Goal: Find specific page/section: Find specific page/section

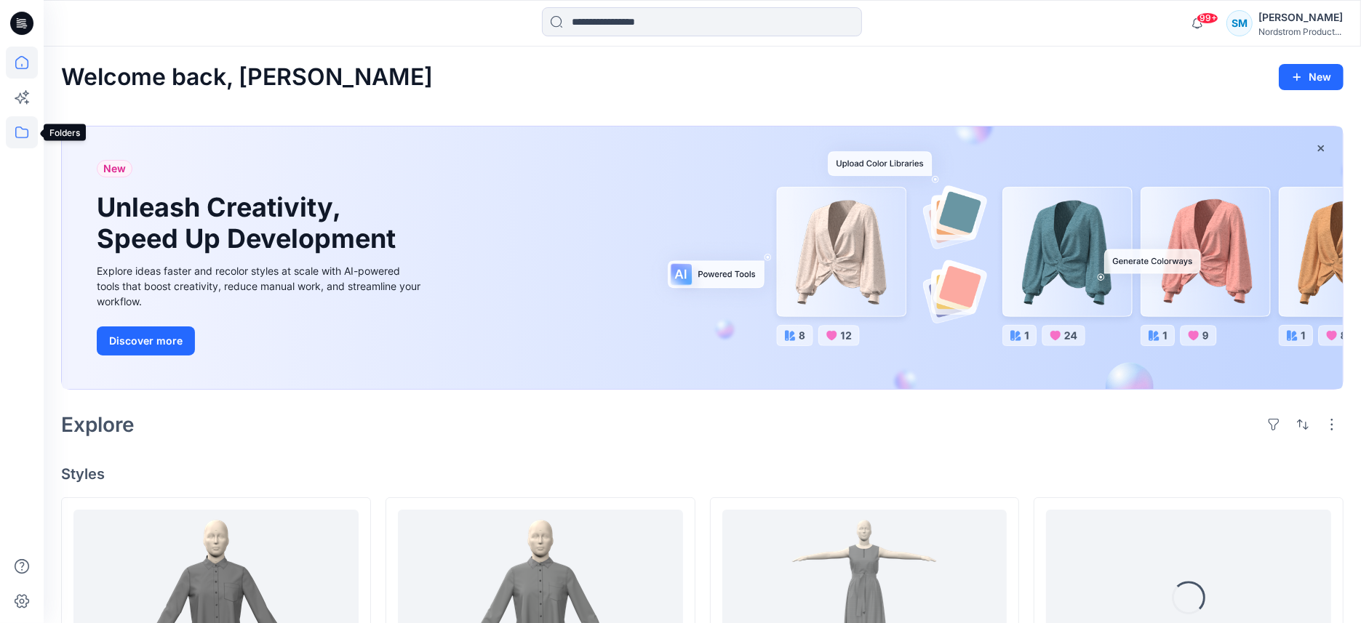
click at [36, 134] on icon at bounding box center [22, 132] width 32 height 32
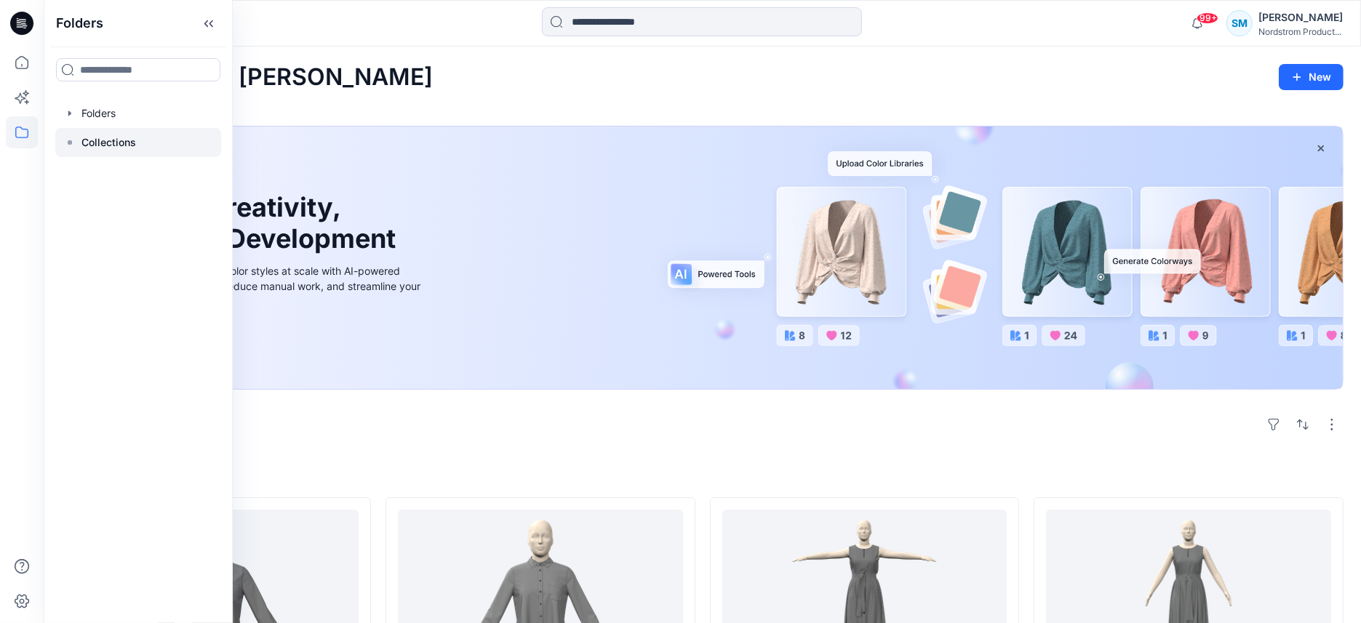
click at [142, 138] on div at bounding box center [138, 142] width 166 height 29
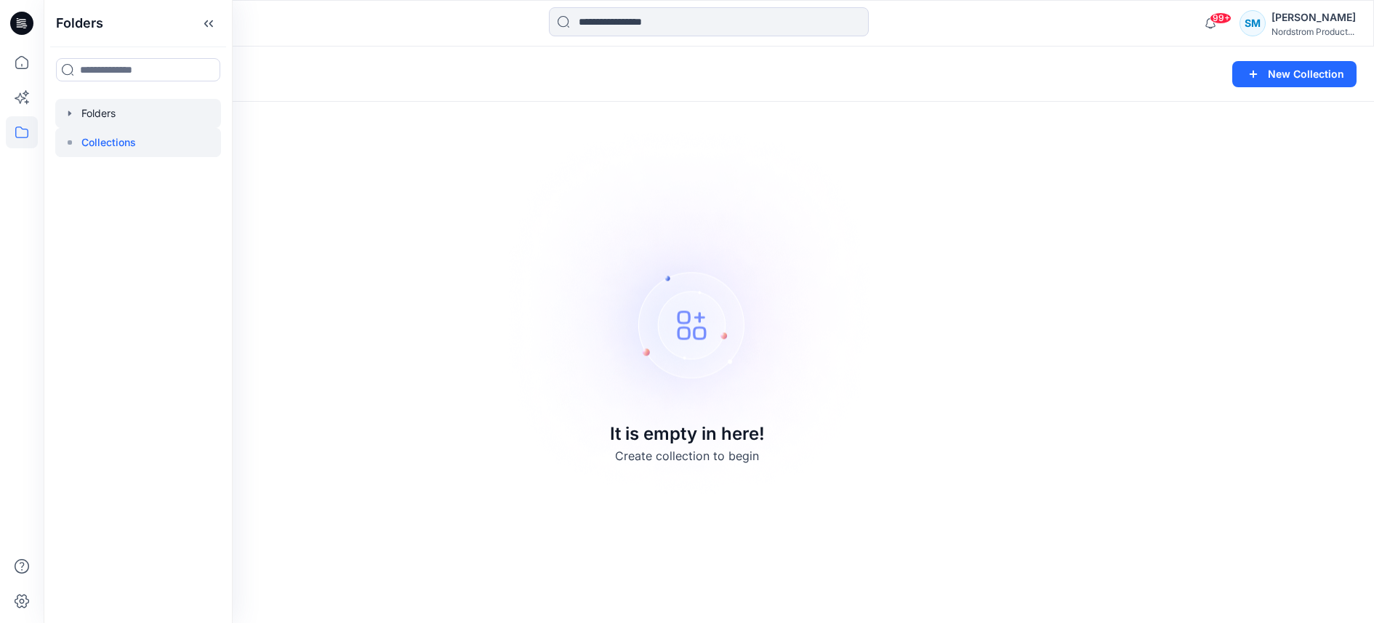
click at [94, 113] on div at bounding box center [138, 113] width 166 height 29
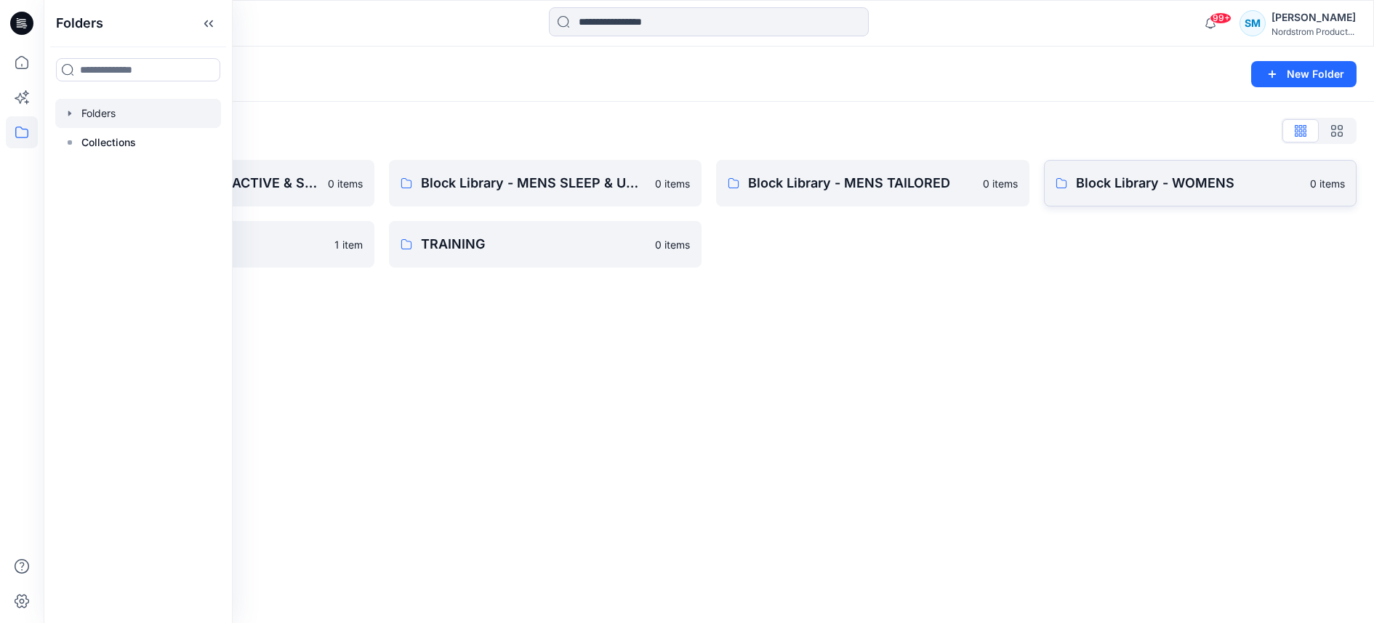
click at [1201, 191] on p "Block Library - WOMENS" at bounding box center [1189, 183] width 226 height 20
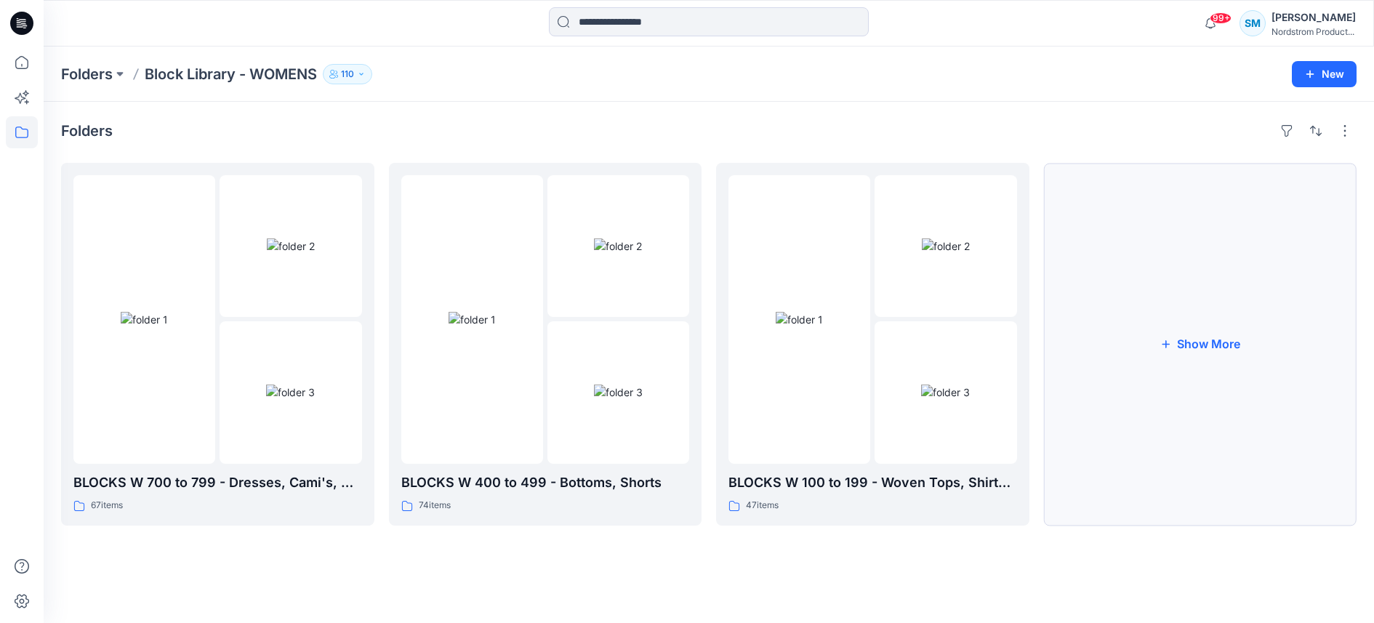
click at [1216, 355] on button "Show More" at bounding box center [1200, 344] width 313 height 363
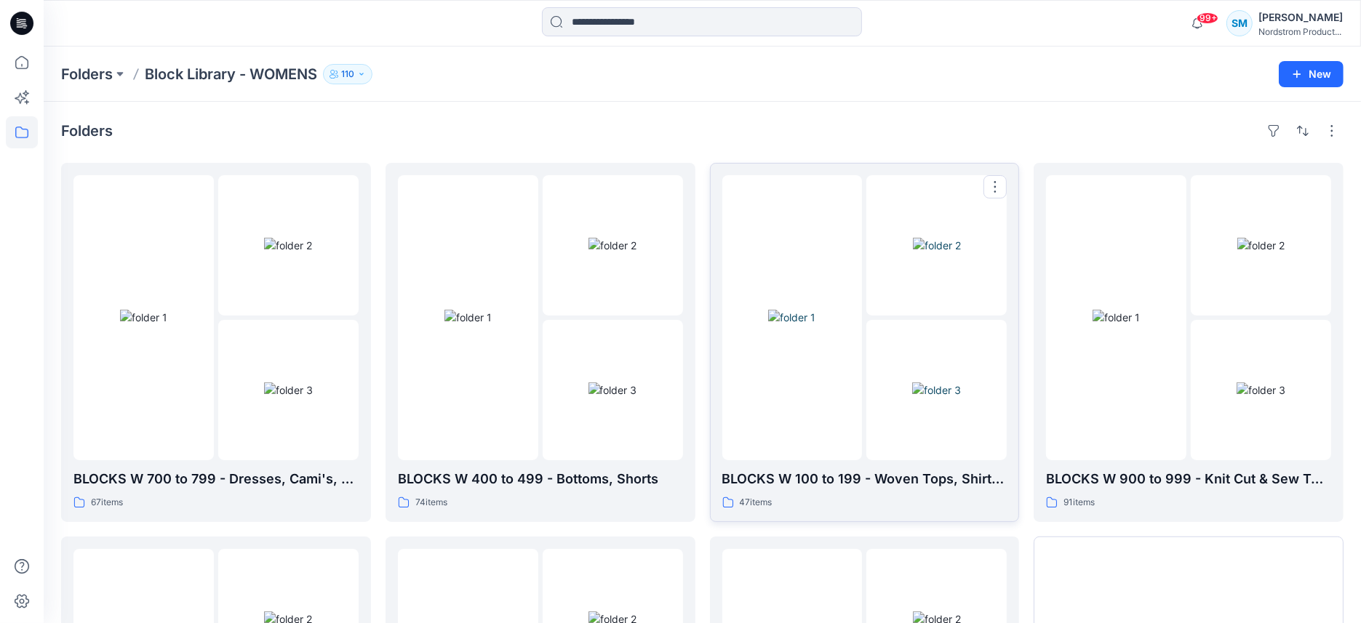
click at [829, 424] on div at bounding box center [792, 317] width 140 height 285
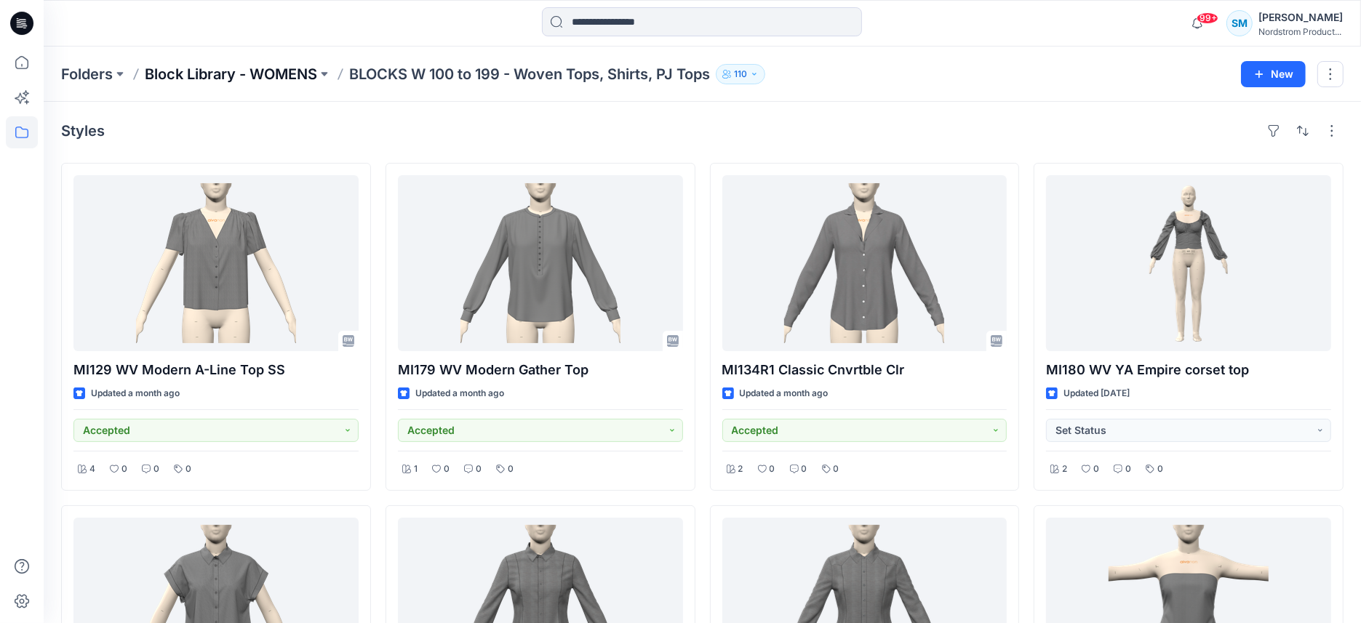
click at [243, 79] on p "Block Library - WOMENS" at bounding box center [231, 74] width 172 height 20
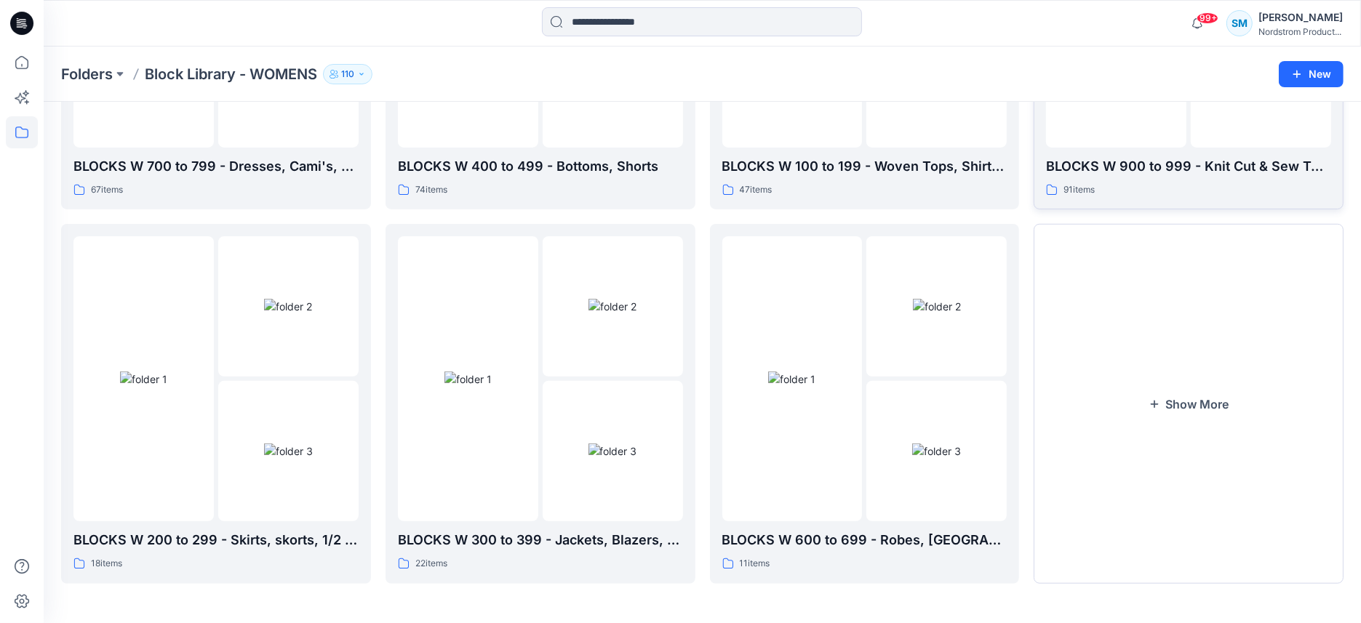
click at [1224, 385] on button "Show More" at bounding box center [1188, 403] width 310 height 359
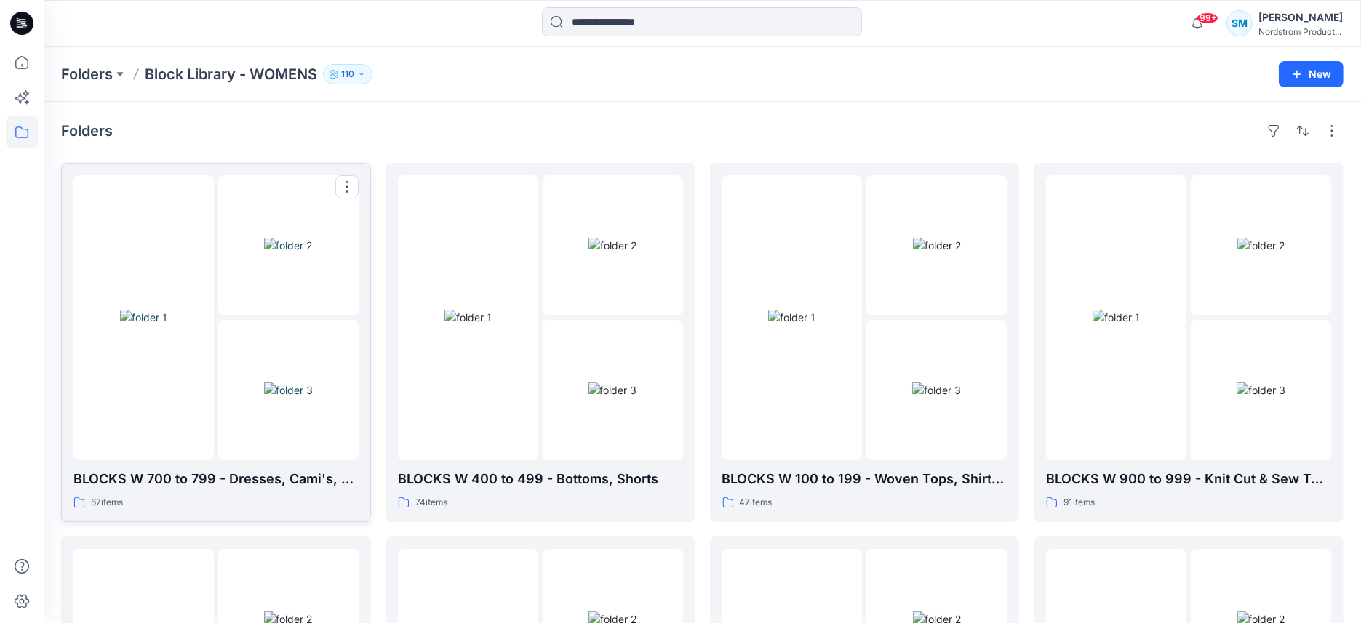
click at [167, 325] on img at bounding box center [143, 317] width 47 height 15
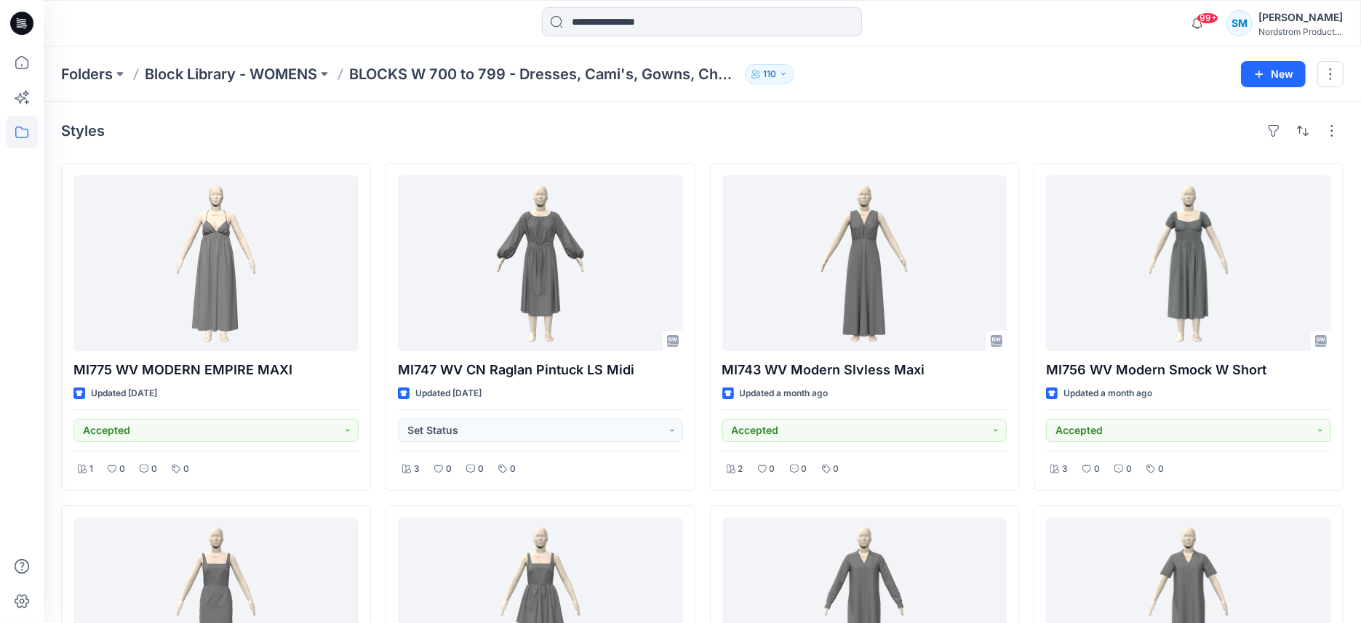
click at [276, 88] on div "Folders Block Library - WOMENS BLOCKS W 700 to 799 - Dresses, Cami's, Gowns, Ch…" at bounding box center [702, 74] width 1317 height 55
click at [277, 79] on p "Block Library - WOMENS" at bounding box center [231, 74] width 172 height 20
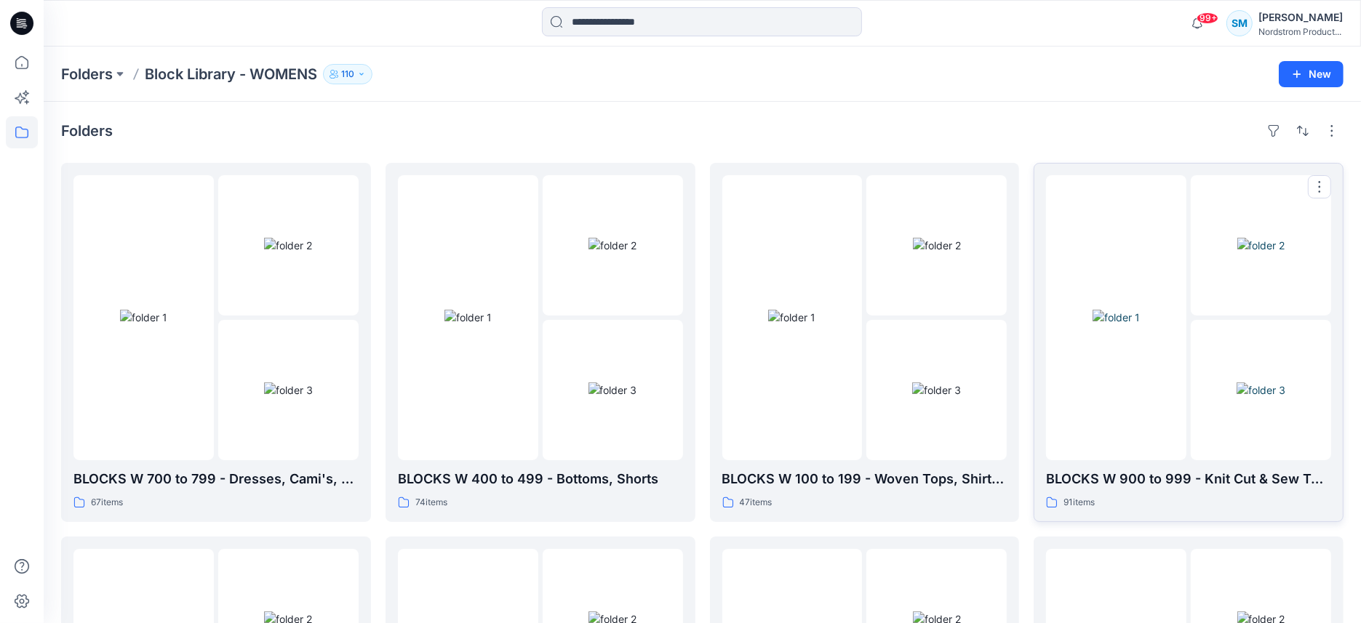
click at [1139, 313] on img at bounding box center [1115, 317] width 47 height 15
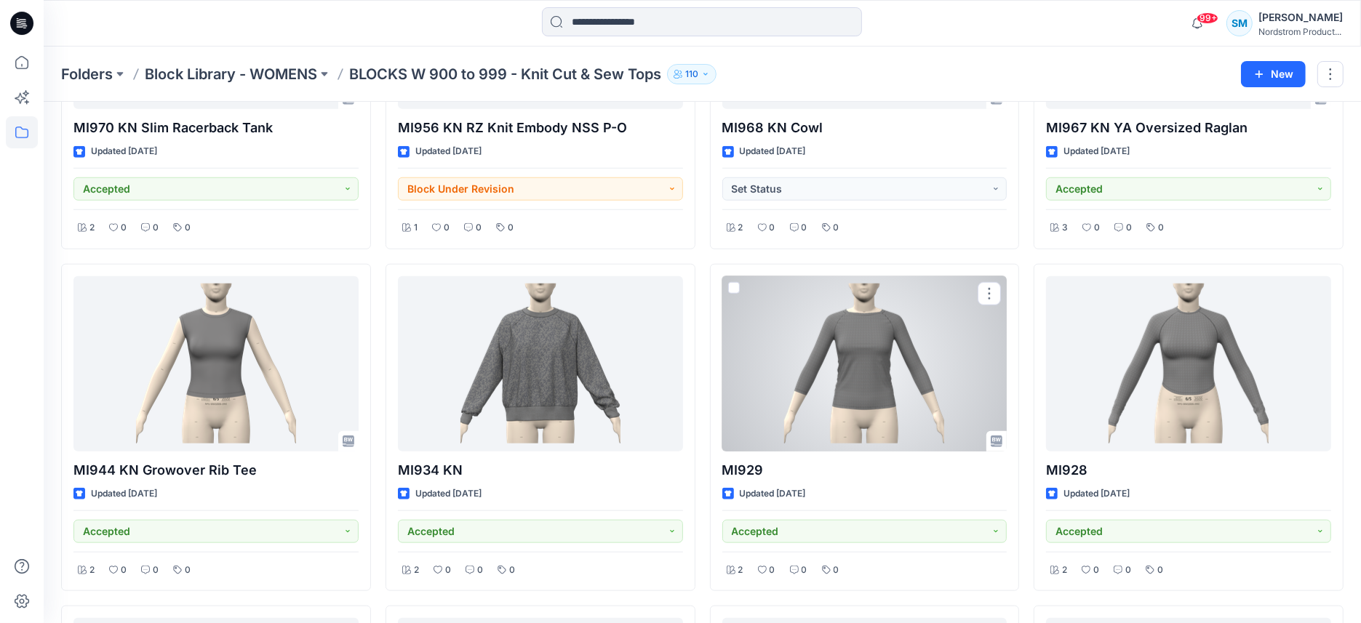
scroll to position [1419, 0]
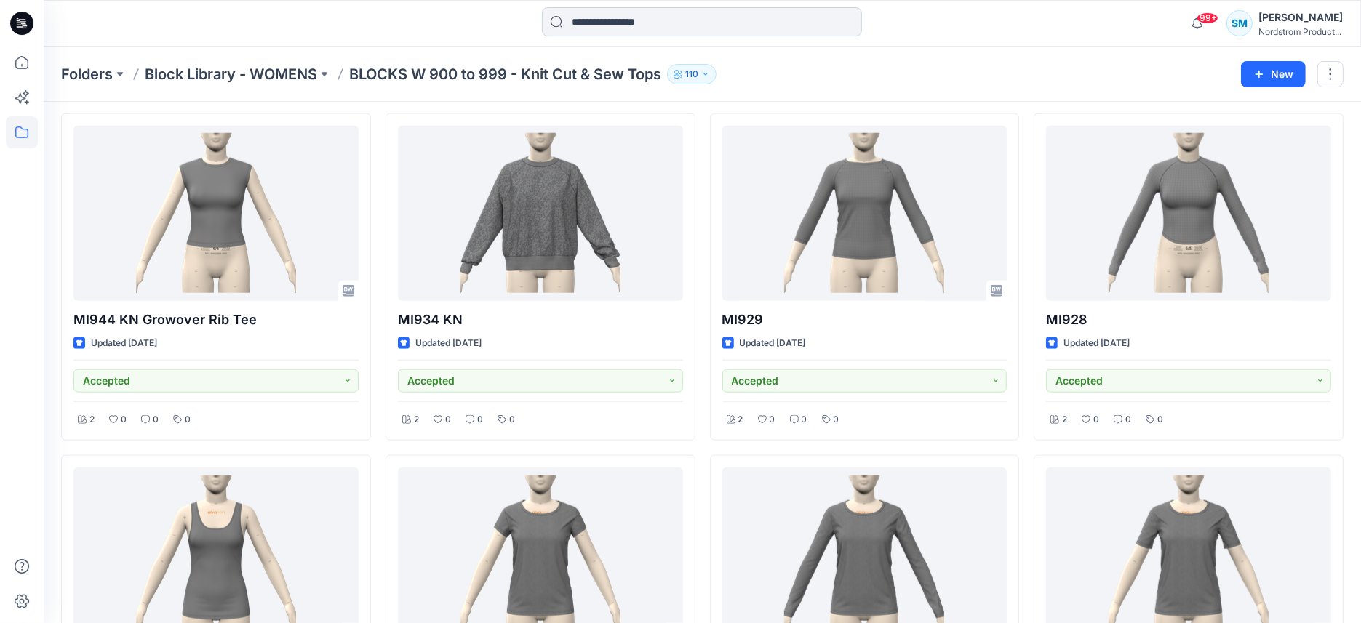
click at [603, 20] on input at bounding box center [702, 21] width 320 height 29
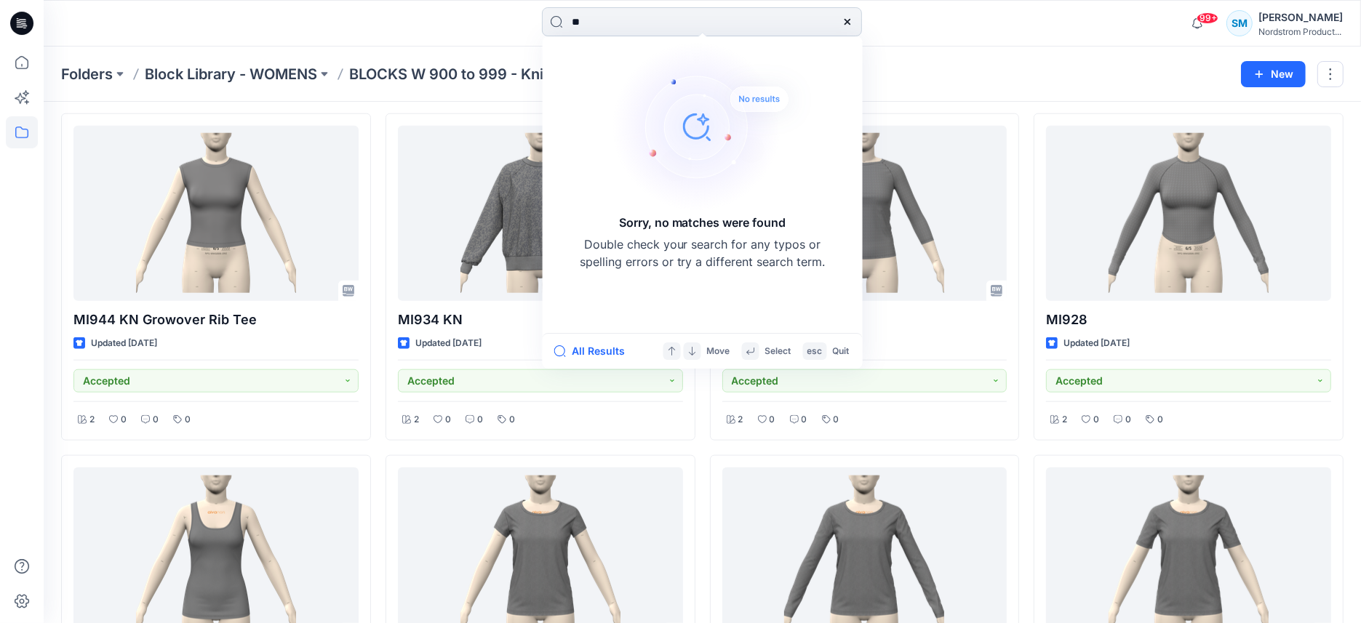
type input "*"
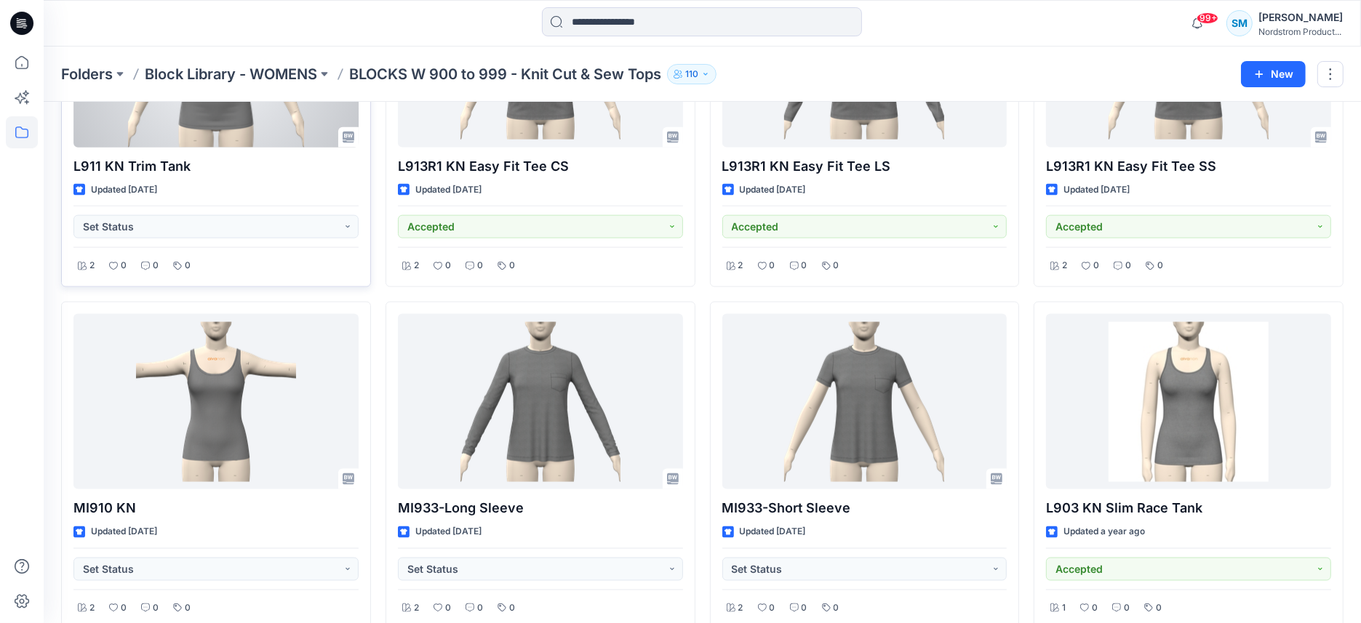
scroll to position [2104, 0]
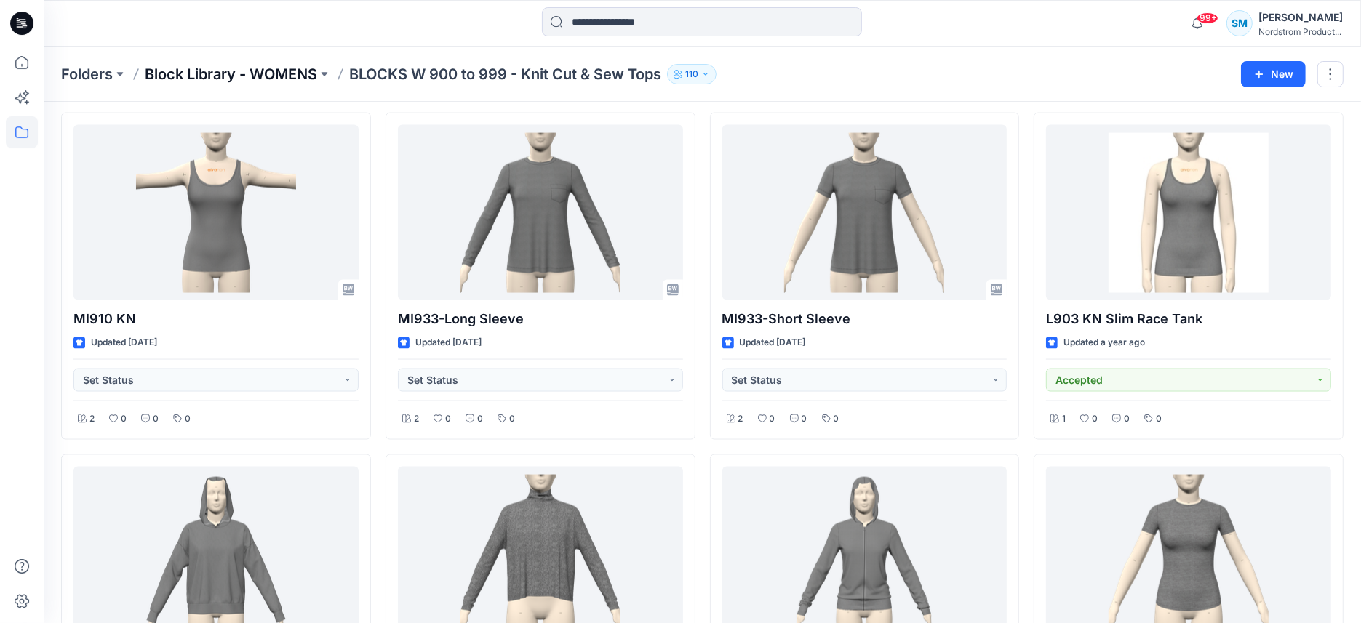
click at [300, 66] on p "Block Library - WOMENS" at bounding box center [231, 74] width 172 height 20
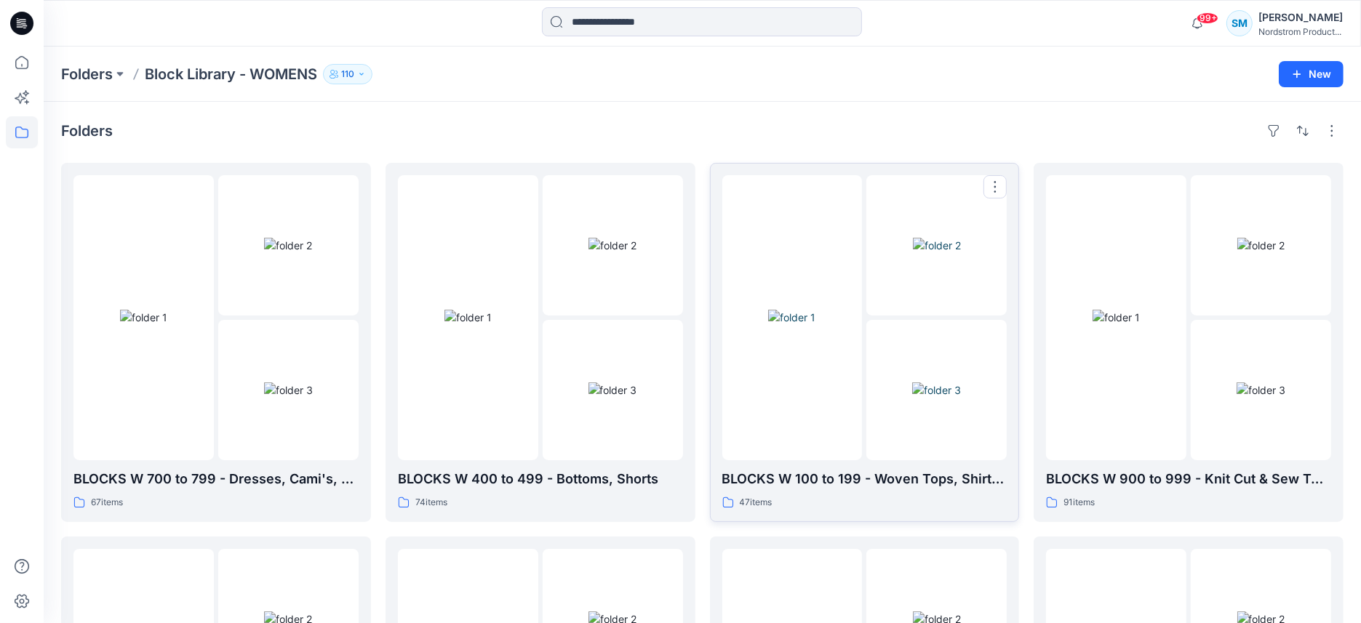
click at [782, 325] on img at bounding box center [791, 317] width 47 height 15
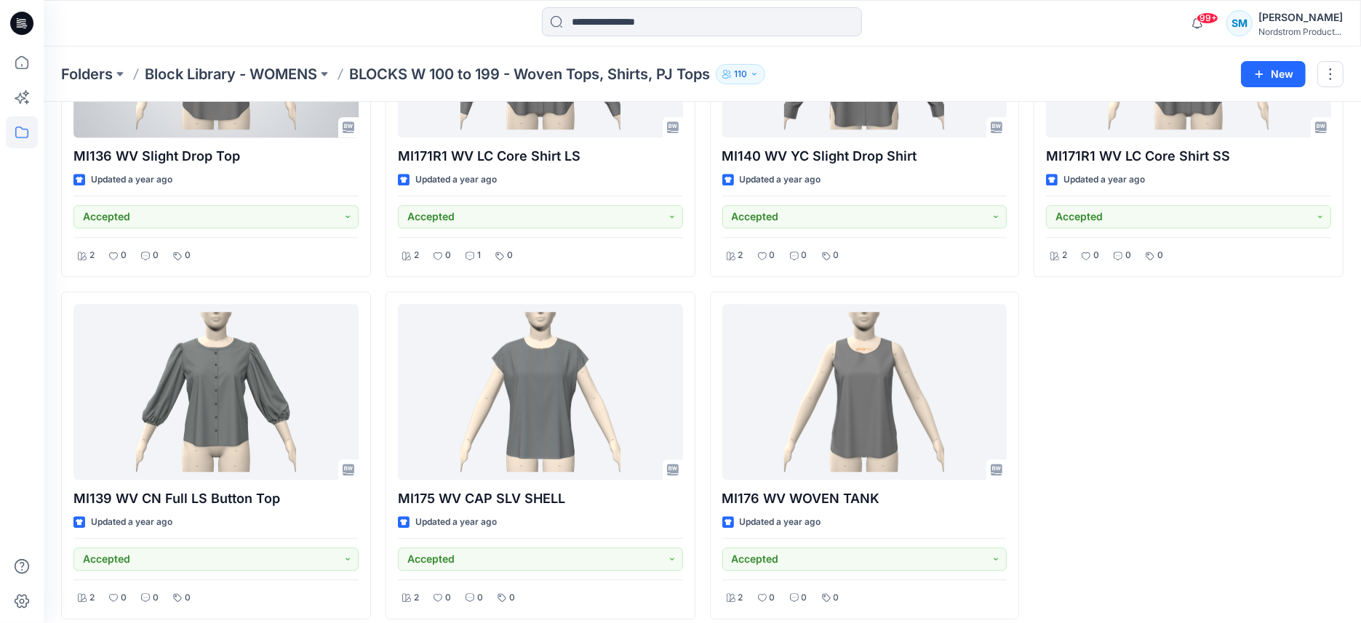
scroll to position [3639, 0]
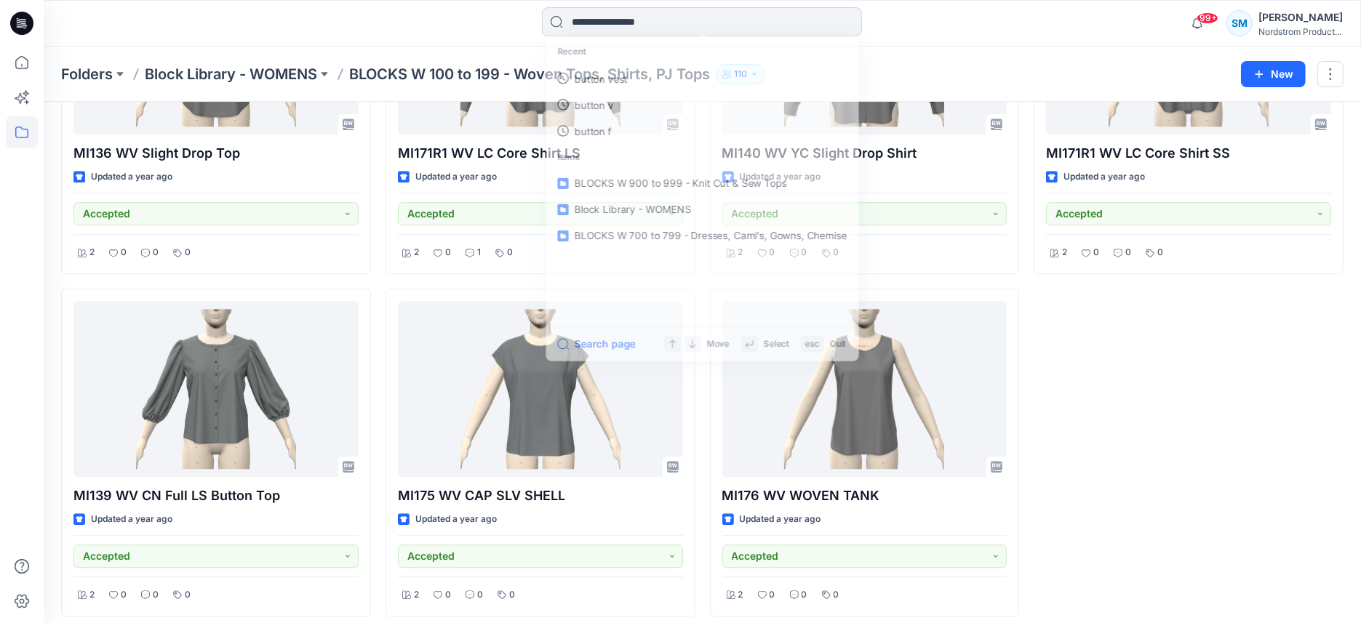
click at [619, 32] on input at bounding box center [702, 21] width 320 height 29
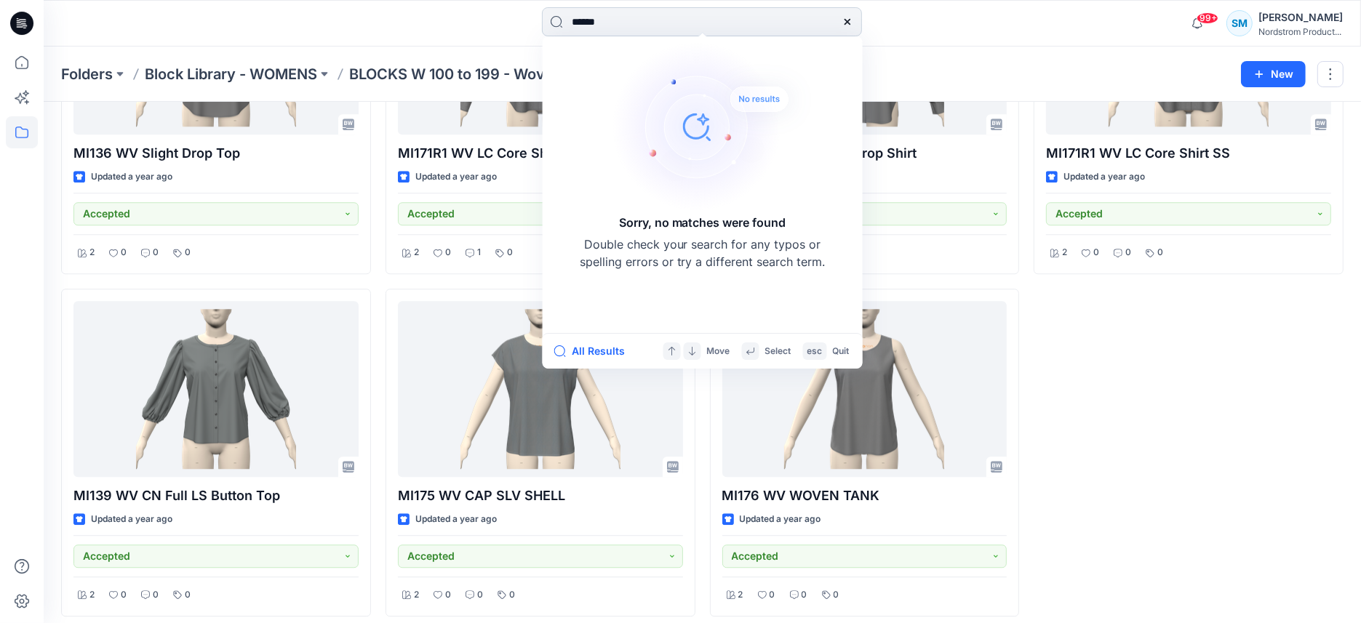
type input "*****"
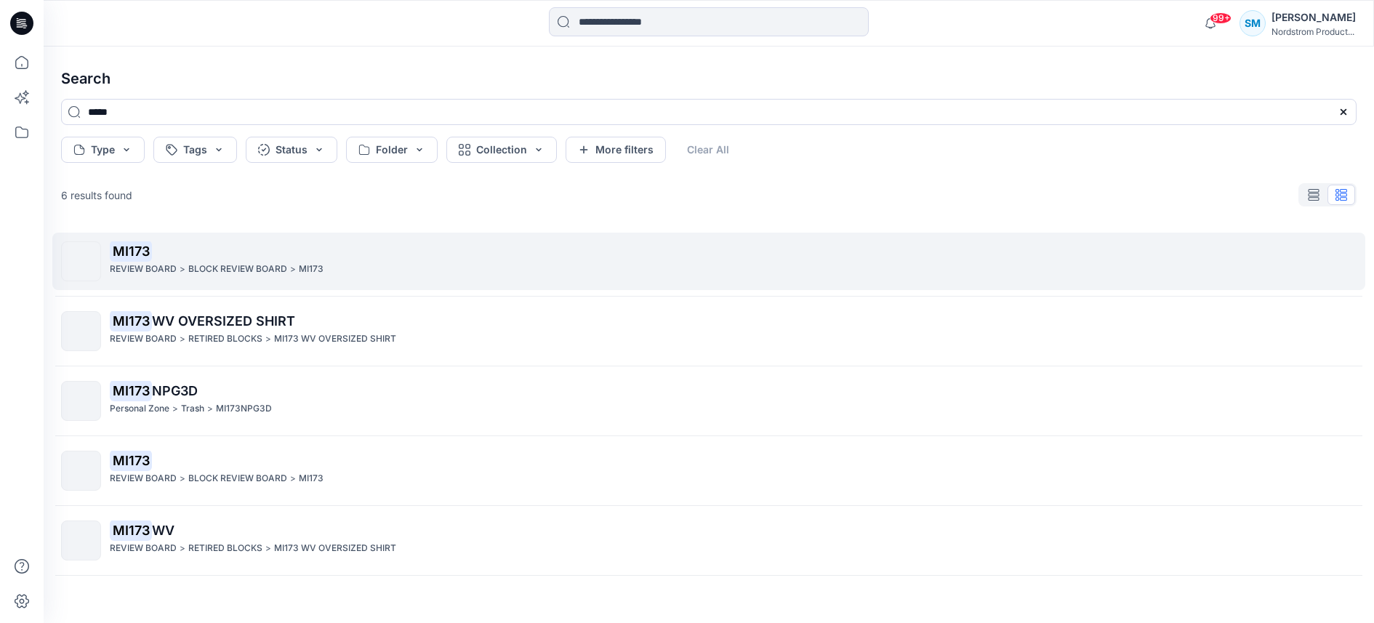
click at [191, 273] on p "BLOCK REVIEW BOARD" at bounding box center [237, 269] width 99 height 15
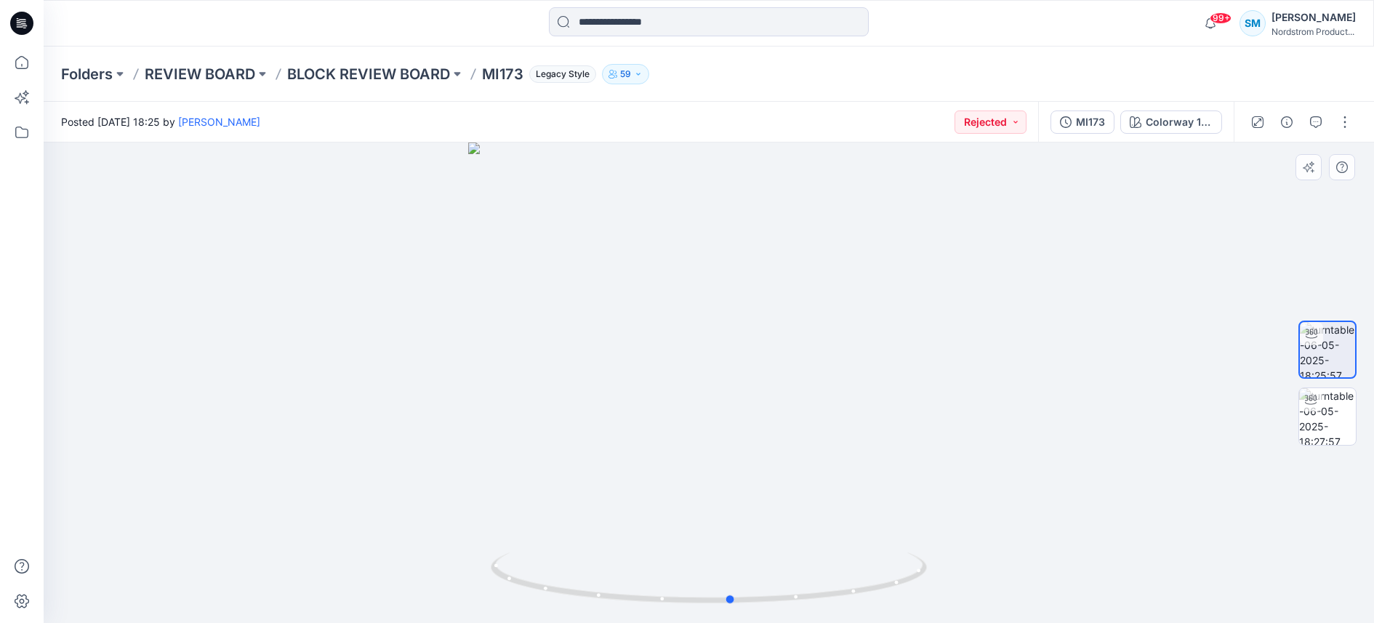
drag, startPoint x: 979, startPoint y: 392, endPoint x: 567, endPoint y: 434, distance: 414.5
click at [567, 434] on div at bounding box center [709, 383] width 1331 height 481
